Goal: Book appointment/travel/reservation

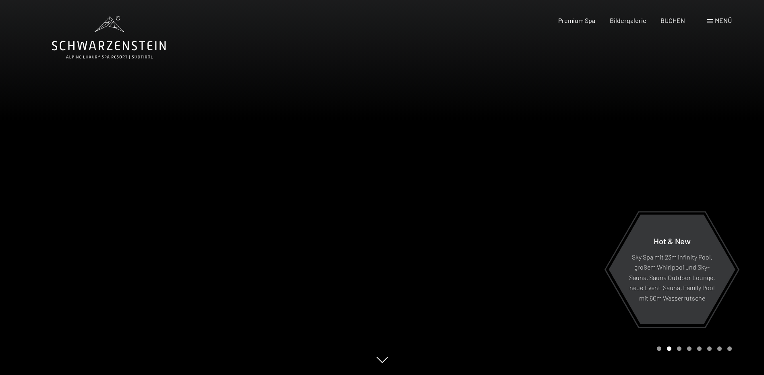
click at [725, 23] on span "Menü" at bounding box center [723, 21] width 17 height 8
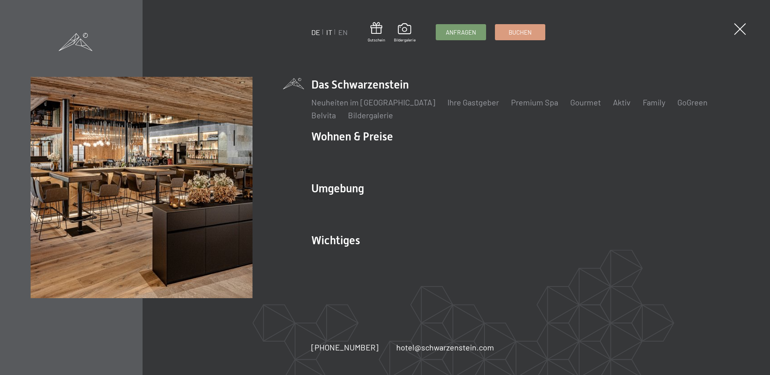
click at [327, 33] on link "IT" at bounding box center [329, 32] width 6 height 9
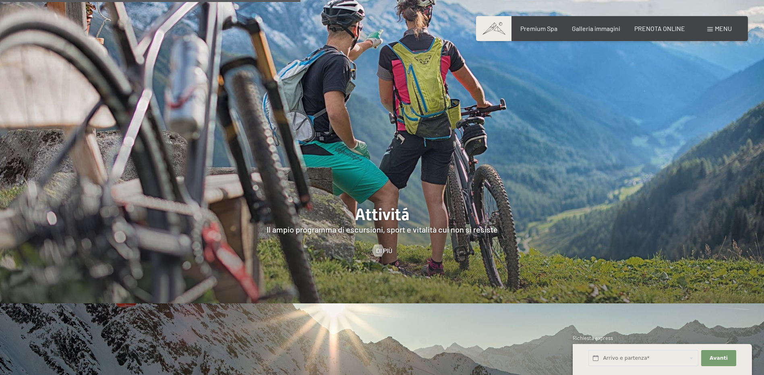
scroll to position [1771, 0]
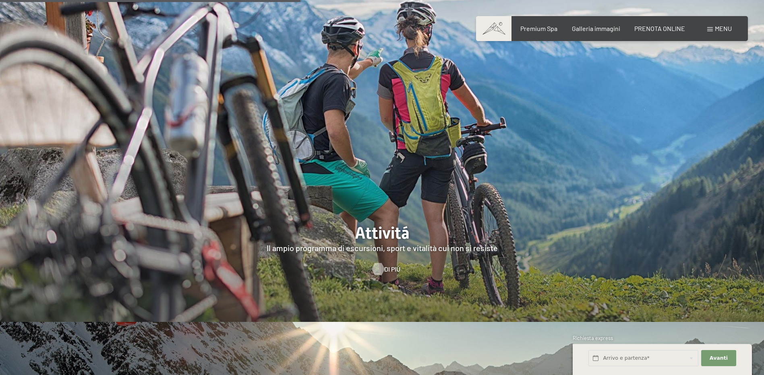
click at [386, 265] on span "Di più" at bounding box center [392, 269] width 16 height 9
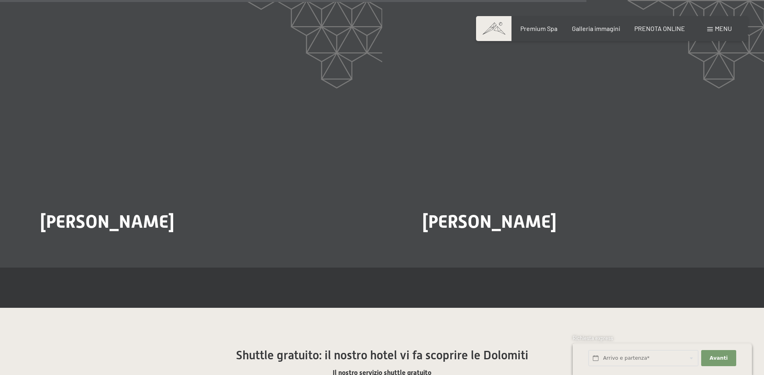
scroll to position [2053, 0]
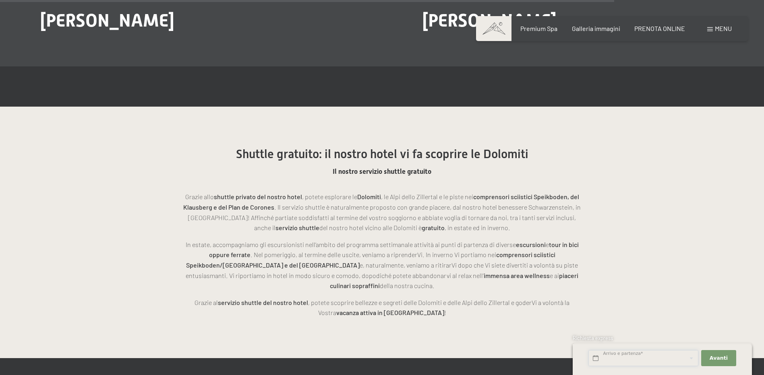
click at [664, 356] on input "text" at bounding box center [643, 358] width 110 height 17
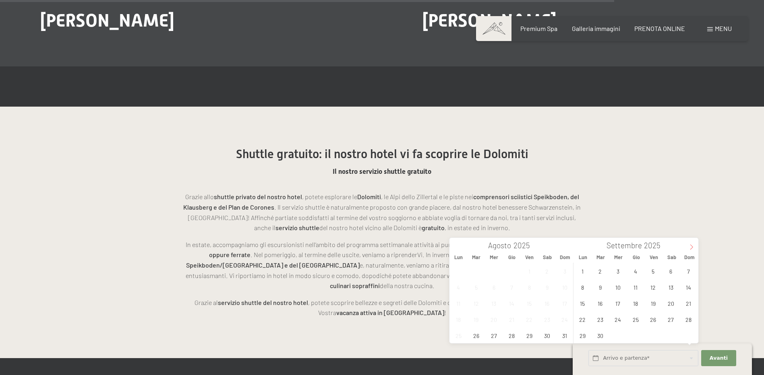
click at [692, 246] on icon at bounding box center [691, 247] width 6 height 6
type input "2026"
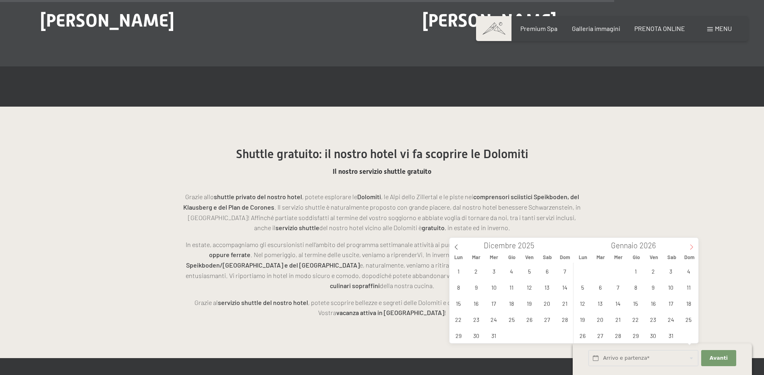
click at [692, 246] on icon at bounding box center [691, 247] width 6 height 6
type input "2026"
click at [692, 246] on icon at bounding box center [691, 247] width 6 height 6
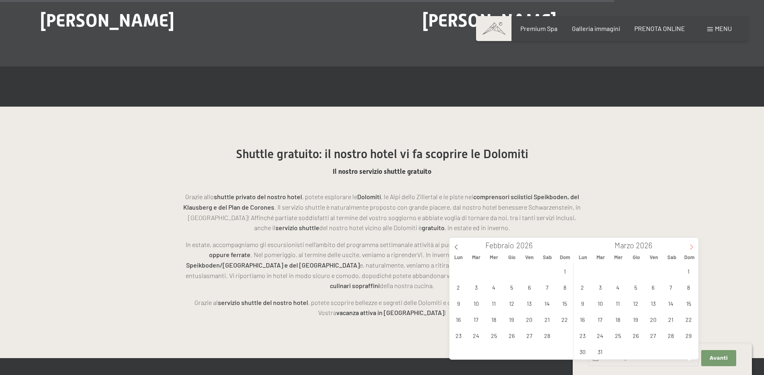
click at [692, 246] on icon at bounding box center [691, 247] width 6 height 6
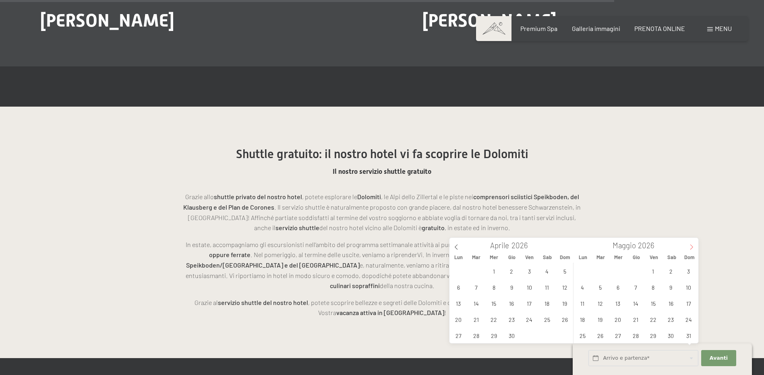
click at [692, 246] on icon at bounding box center [691, 247] width 6 height 6
click at [674, 320] on span "25" at bounding box center [671, 320] width 16 height 16
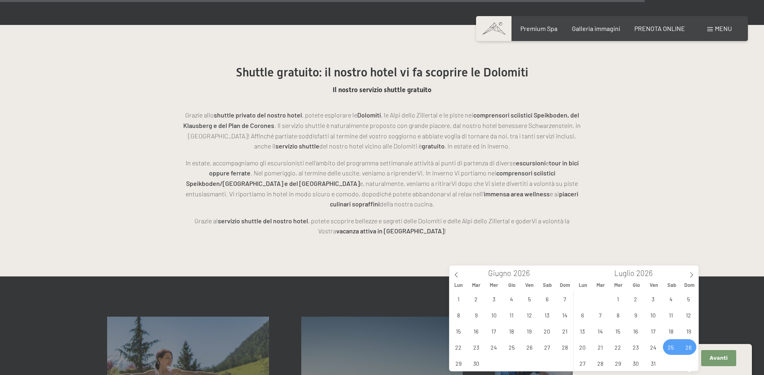
scroll to position [2174, 0]
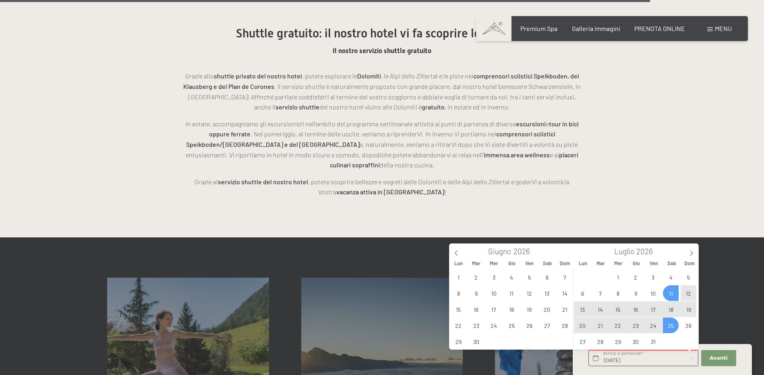
click at [670, 292] on span "11" at bounding box center [671, 293] width 16 height 16
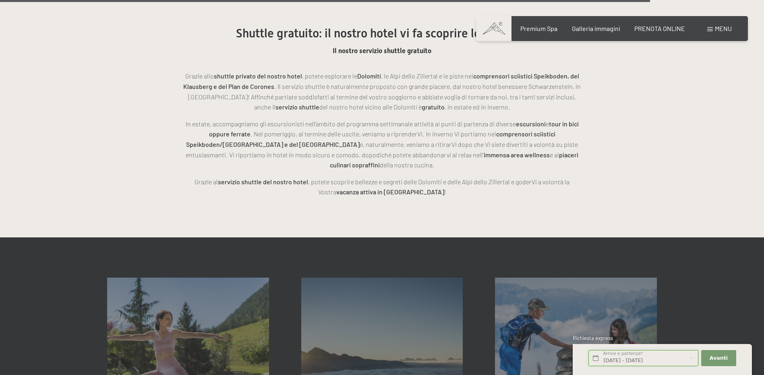
click at [688, 365] on input "Sab. 11/07/2026 - Sab. 25/07/2026" at bounding box center [643, 358] width 110 height 17
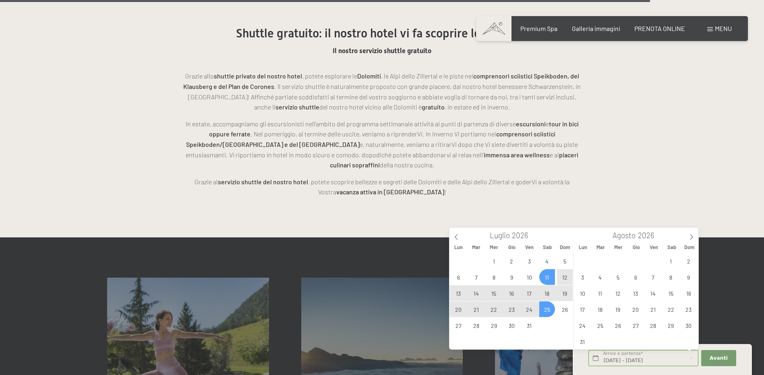
click at [549, 293] on span "18" at bounding box center [547, 293] width 16 height 16
click at [545, 311] on span "25" at bounding box center [547, 310] width 16 height 16
type input "Sab. 18/07/2026 - Sab. 25/07/2026"
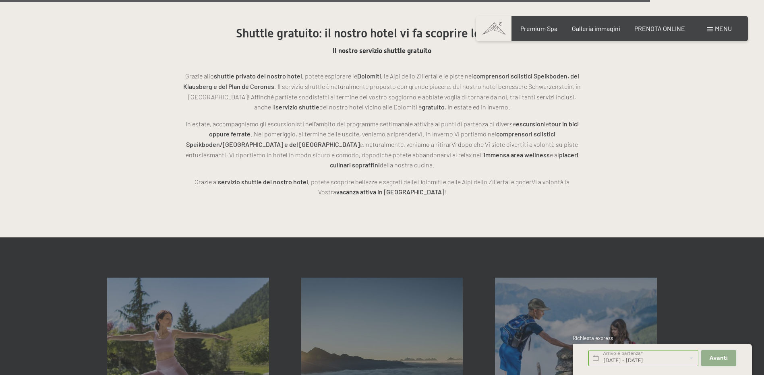
click at [715, 363] on button "Avanti Nascondere i campi dell'indirizzo" at bounding box center [718, 358] width 35 height 17
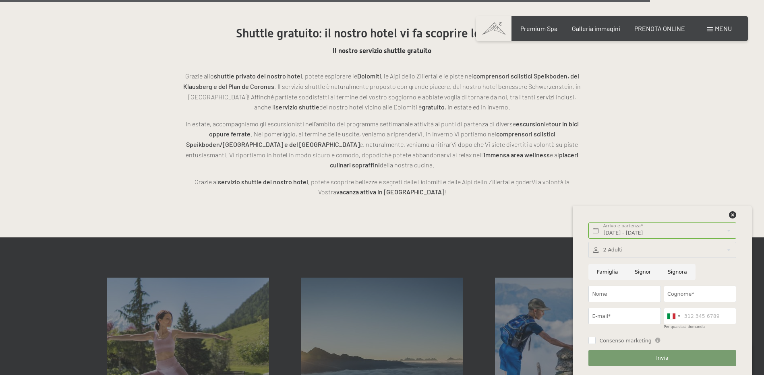
click at [614, 274] on input "Famiglia" at bounding box center [607, 272] width 38 height 17
radio input "true"
drag, startPoint x: 614, startPoint y: 290, endPoint x: 618, endPoint y: 292, distance: 4.5
click at [614, 290] on input "Nome" at bounding box center [624, 294] width 72 height 17
type input "GIUSEPPE"
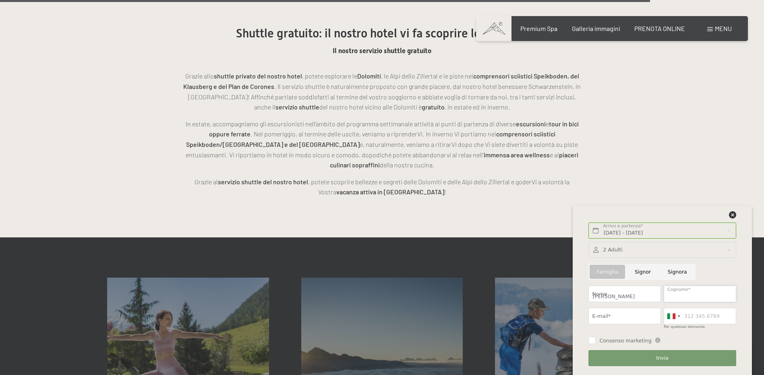
type input "PASTORE"
type input "cherubinop@gmail.com"
type input "3298729938"
click at [594, 343] on input "Consenso marketing" at bounding box center [591, 340] width 7 height 7
checkbox input "true"
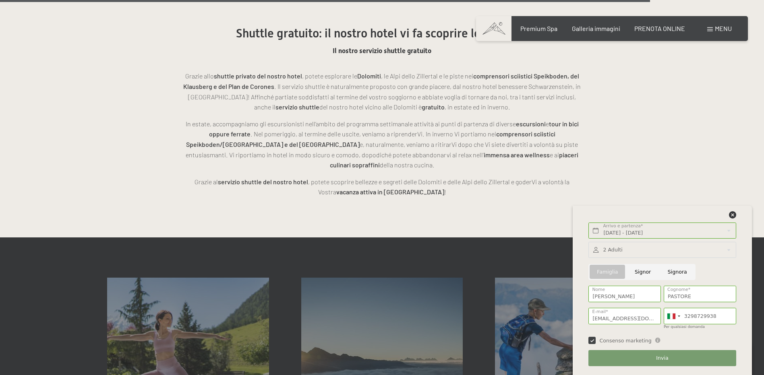
click at [727, 251] on div at bounding box center [661, 250] width 147 height 17
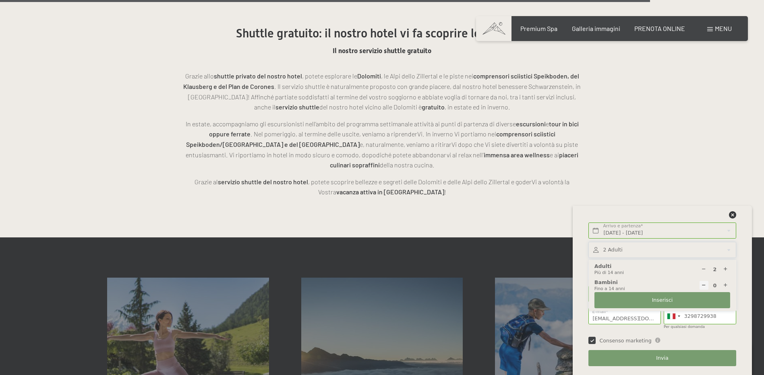
click at [723, 283] on icon at bounding box center [725, 285] width 5 height 5
type input "1"
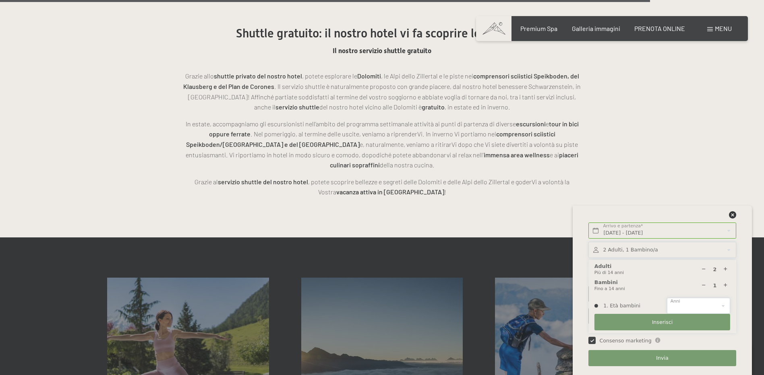
click at [719, 304] on select "0 1 2 3 4 5 6 7 8 9 10 11 12 13 14" at bounding box center [698, 306] width 63 height 17
select select "10"
click at [667, 298] on select "0 1 2 3 4 5 6 7 8 9 10 11 12 13 14" at bounding box center [698, 306] width 63 height 17
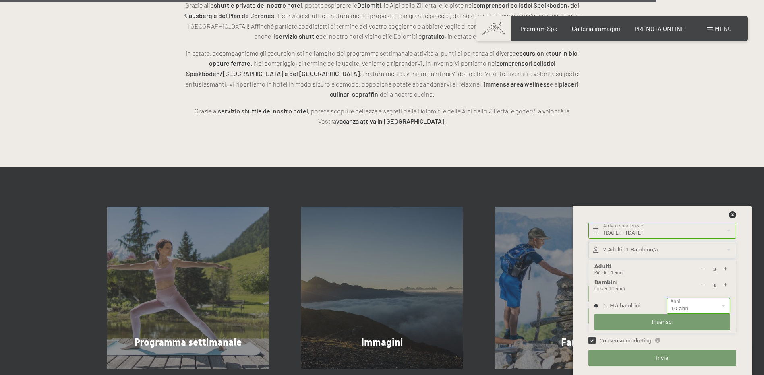
scroll to position [2254, 0]
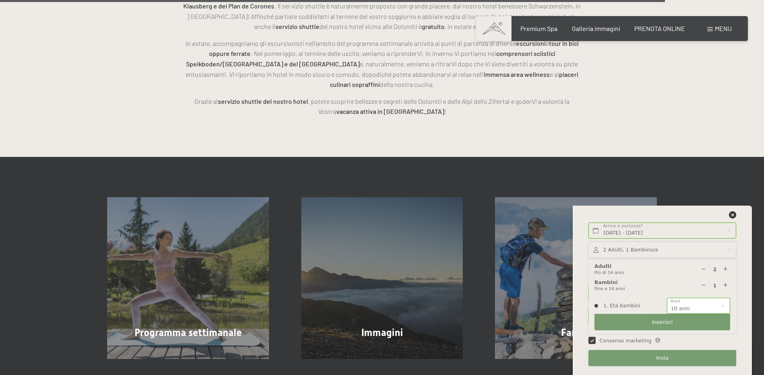
click at [682, 356] on button "Invia" at bounding box center [661, 358] width 147 height 17
